Goal: Information Seeking & Learning: Learn about a topic

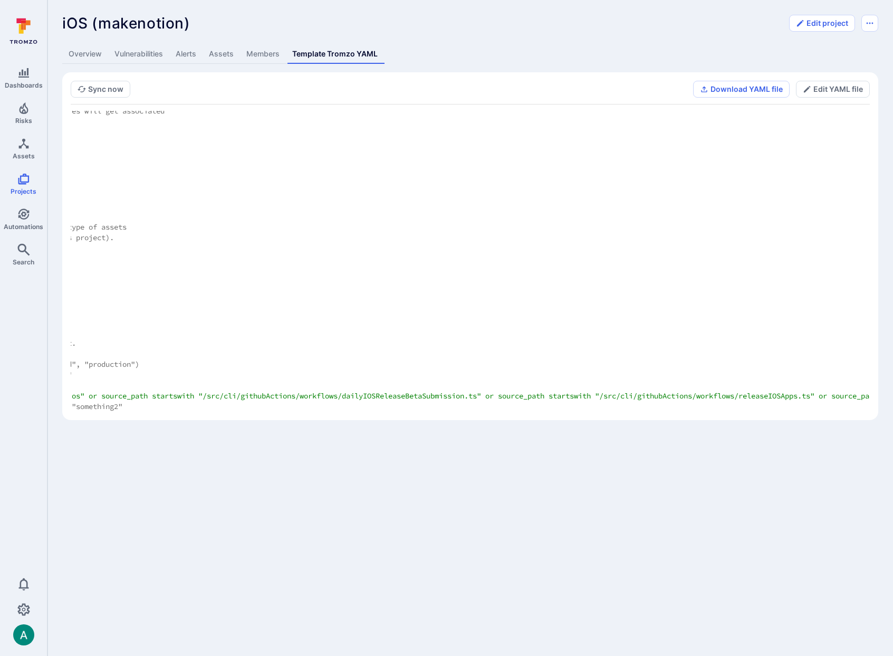
scroll to position [3509, 0]
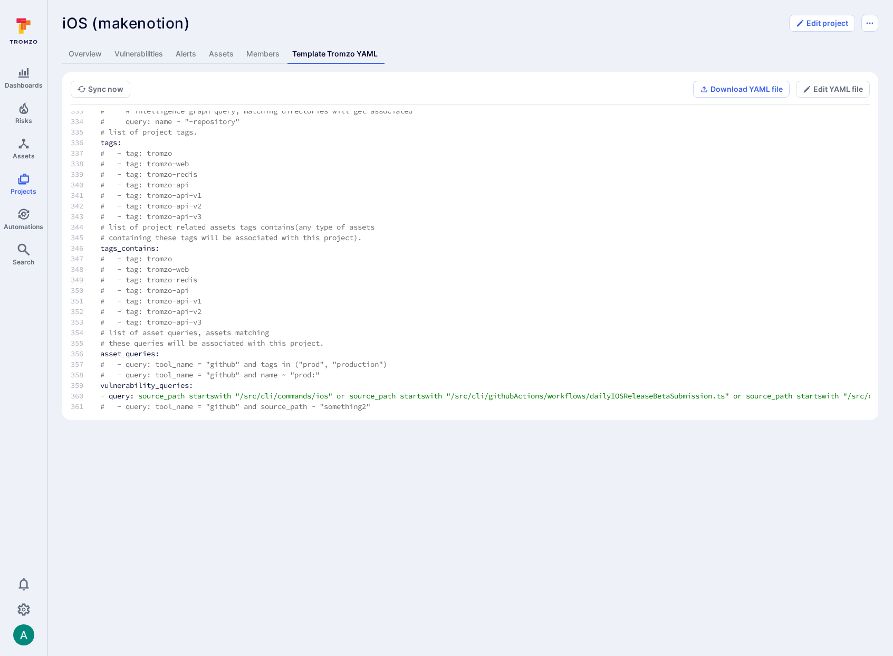
click at [137, 53] on link "Vulnerabilities" at bounding box center [138, 54] width 61 height 20
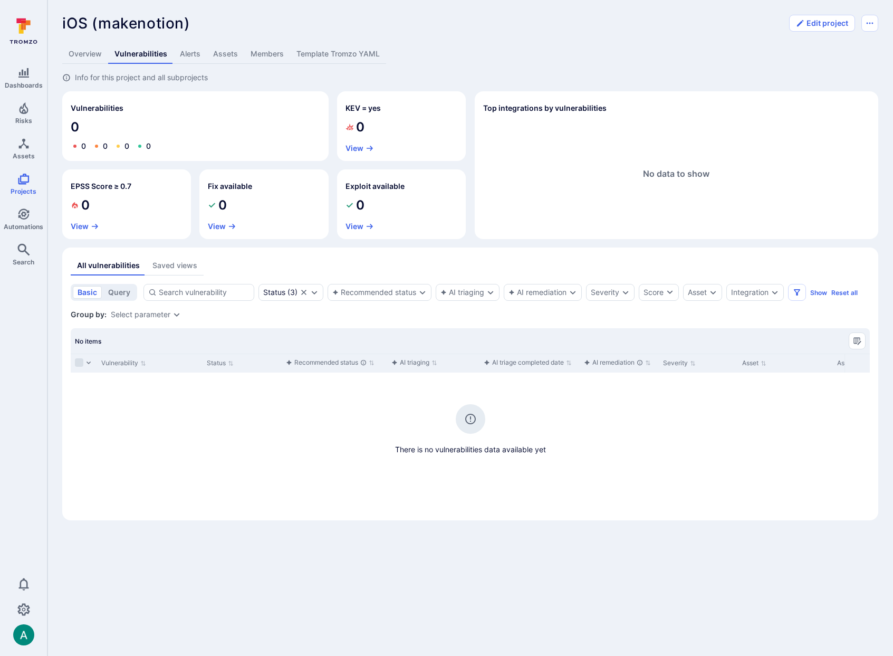
click at [305, 56] on link "Template Tromzo YAML" at bounding box center [338, 54] width 96 height 20
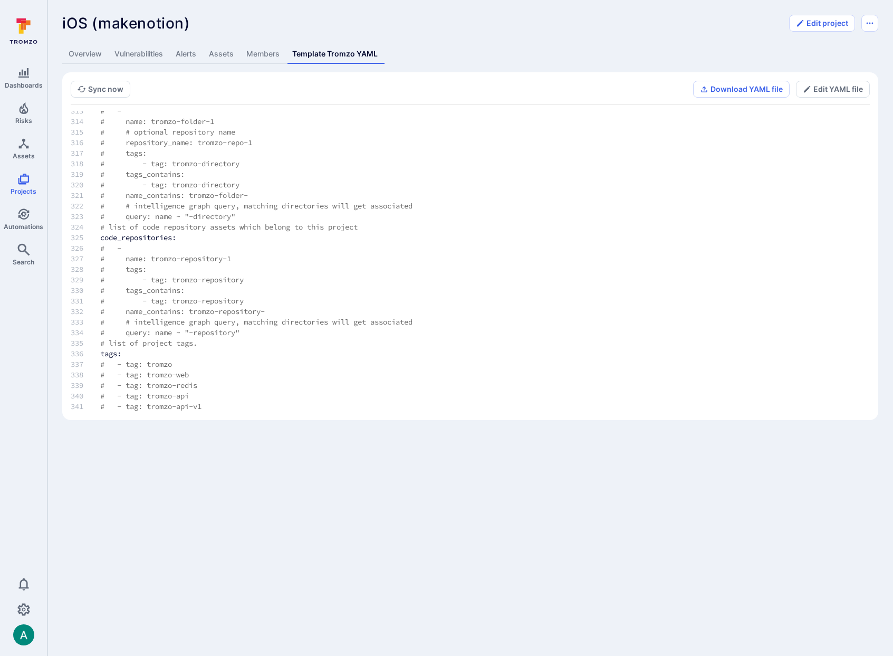
scroll to position [3509, 0]
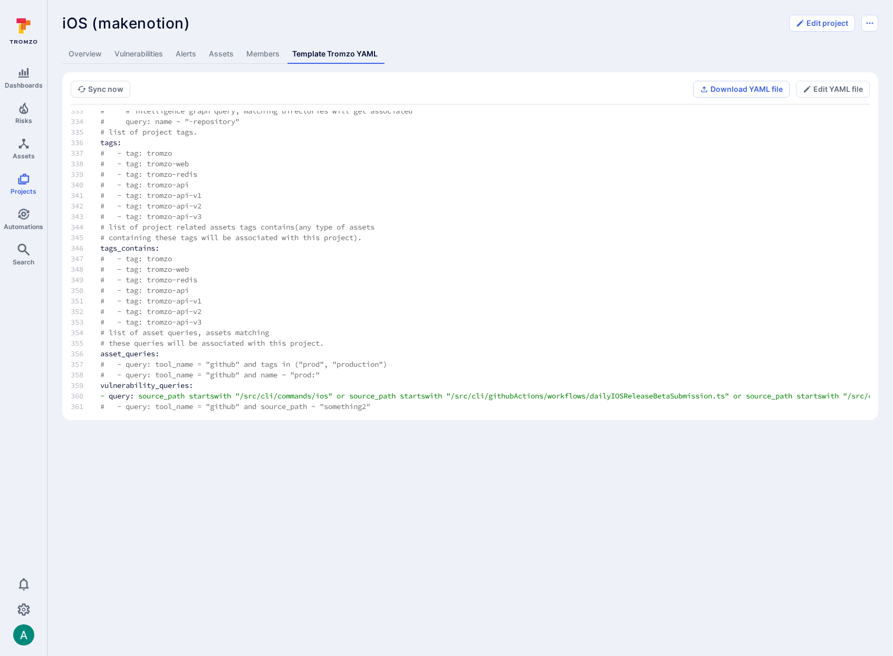
click at [85, 51] on link "Overview" at bounding box center [85, 54] width 46 height 20
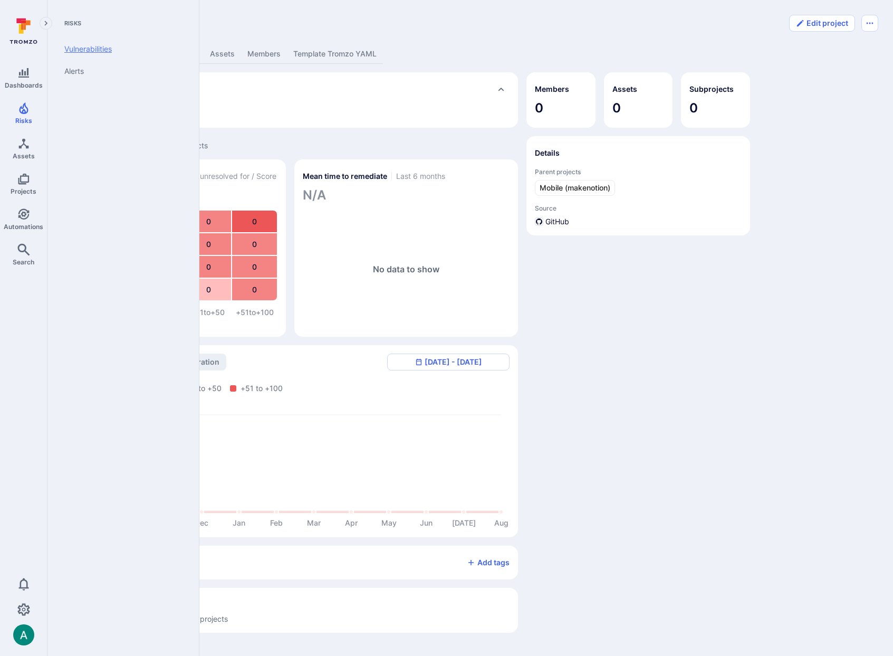
click at [79, 51] on link "Vulnerabilities" at bounding box center [121, 49] width 130 height 22
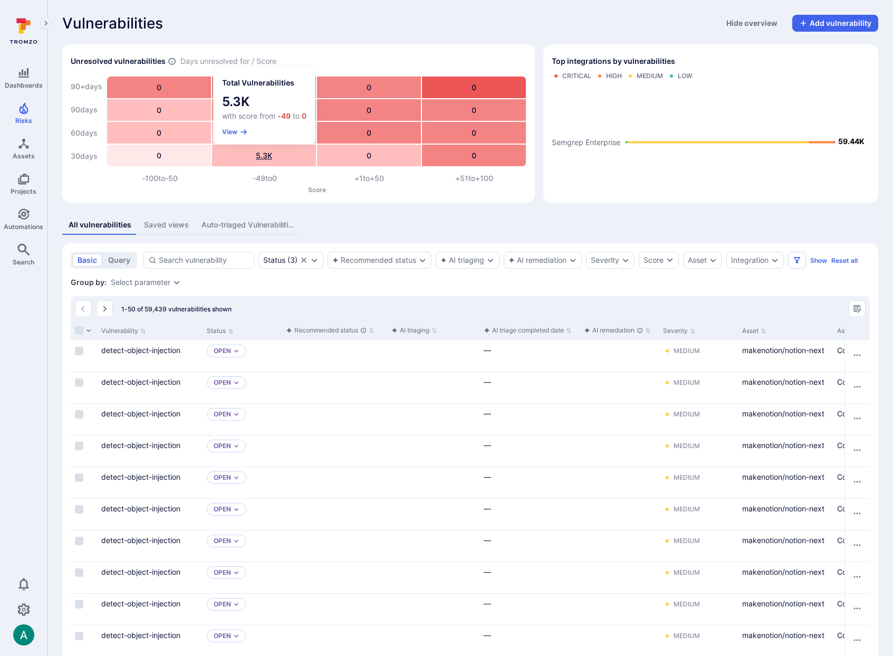
click at [265, 153] on div "5.3K" at bounding box center [264, 156] width 104 height 22
click at [240, 130] on icon "button" at bounding box center [244, 132] width 8 height 8
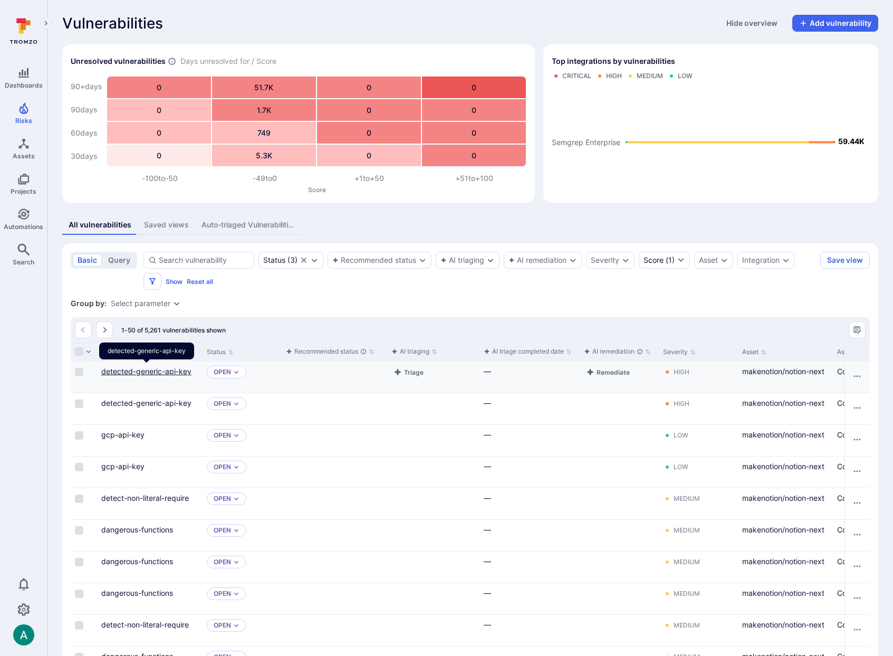
click at [162, 369] on link "detected-generic-api-key" at bounding box center [146, 371] width 90 height 9
